Goal: Information Seeking & Learning: Check status

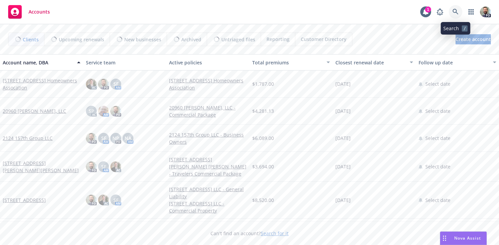
click at [454, 11] on icon at bounding box center [456, 12] width 6 height 6
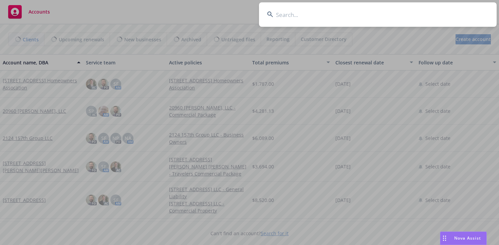
click at [434, 13] on input at bounding box center [378, 14] width 238 height 24
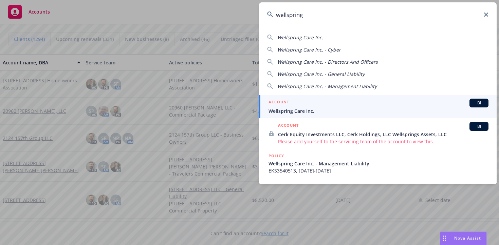
type input "wellspring"
click at [323, 107] on div "ACCOUNT BI" at bounding box center [379, 103] width 220 height 9
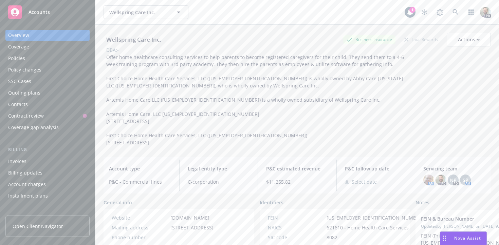
click at [35, 59] on div "Policies" at bounding box center [47, 58] width 79 height 11
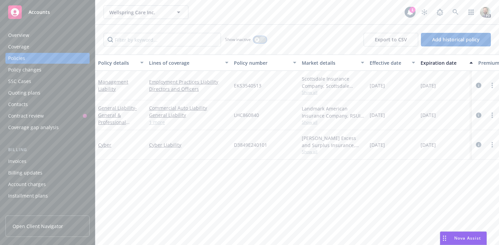
click at [260, 38] on button "button" at bounding box center [260, 39] width 13 height 7
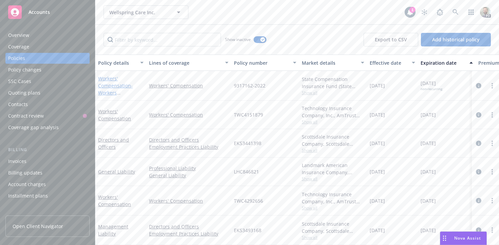
click at [108, 77] on link "Workers' Compensation - Workers Compensation" at bounding box center [115, 89] width 35 height 28
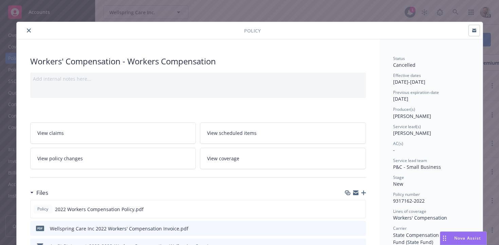
click at [410, 116] on span "[PERSON_NAME]" at bounding box center [412, 116] width 38 height 6
click at [29, 30] on icon "close" at bounding box center [29, 31] width 4 height 4
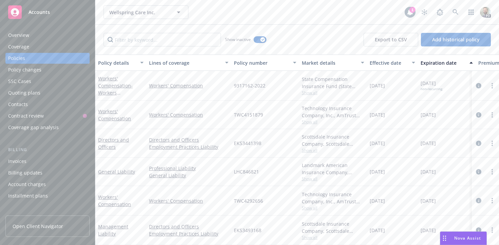
click at [410, 12] on icon at bounding box center [409, 12] width 5 height 6
click at [261, 38] on button "button" at bounding box center [260, 39] width 13 height 7
